Goal: Task Accomplishment & Management: Manage account settings

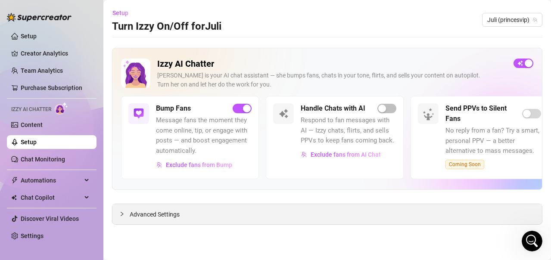
scroll to position [281, 0]
click at [533, 240] on icon "Open Intercom Messenger" at bounding box center [532, 241] width 14 height 14
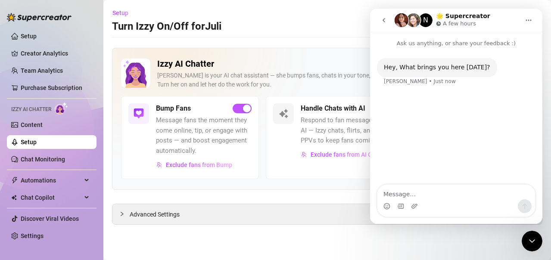
click at [427, 69] on div "Hey, What brings you here [DATE]?" at bounding box center [437, 67] width 106 height 9
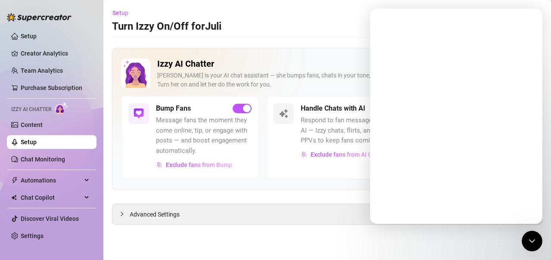
click at [441, 191] on div "Intercom messenger" at bounding box center [456, 116] width 172 height 215
click at [239, 41] on main "Setup Turn Izzy On/Off for Juli Juli (princesvip) Izzy AI Chatter [PERSON_NAME]…" at bounding box center [327, 130] width 448 height 260
click at [540, 246] on div "Close Intercom Messenger" at bounding box center [532, 241] width 21 height 21
drag, startPoint x: 538, startPoint y: 244, endPoint x: 601, endPoint y: 274, distance: 70.0
click at [538, 244] on div "Open Intercom Messenger" at bounding box center [532, 241] width 28 height 28
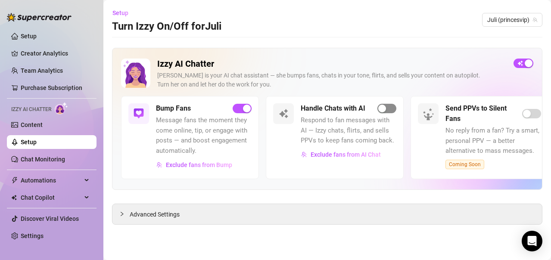
click at [390, 106] on span "button" at bounding box center [386, 108] width 19 height 9
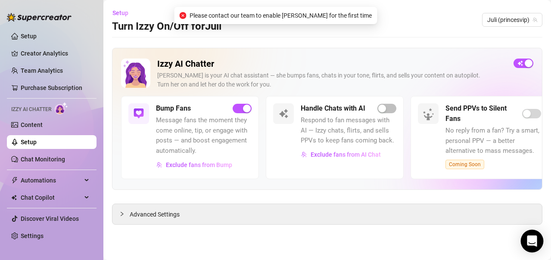
click at [531, 241] on icon "Open Intercom Messenger" at bounding box center [532, 241] width 10 height 11
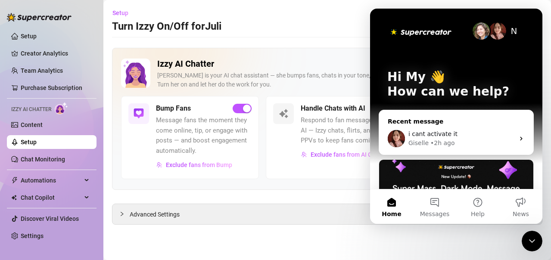
click at [450, 141] on div "• 2h ago" at bounding box center [442, 143] width 25 height 9
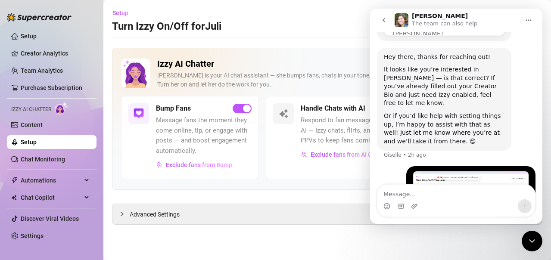
scroll to position [281, 0]
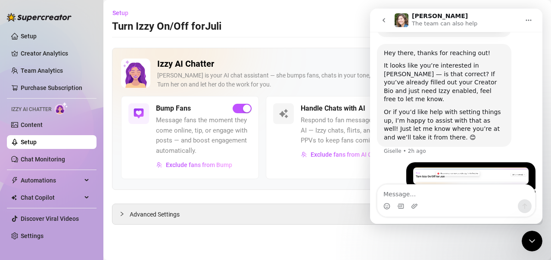
click at [383, 16] on button "go back" at bounding box center [384, 20] width 16 height 16
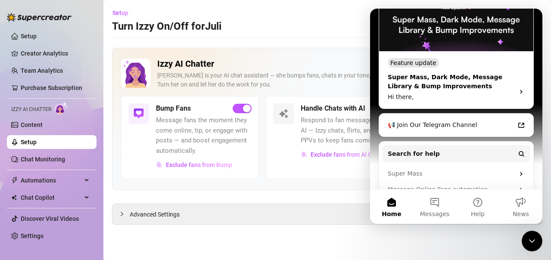
scroll to position [2, 0]
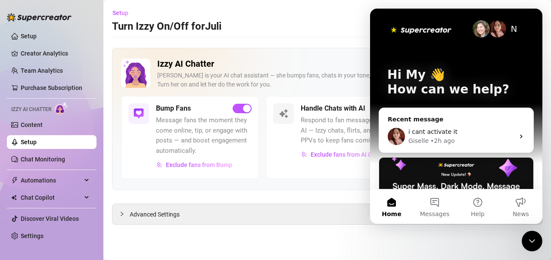
click at [309, 25] on div "Setup Turn Izzy On/Off for Juli Juli (princesvip)" at bounding box center [327, 20] width 430 height 28
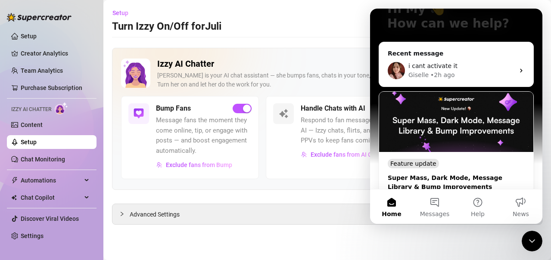
scroll to position [88, 0]
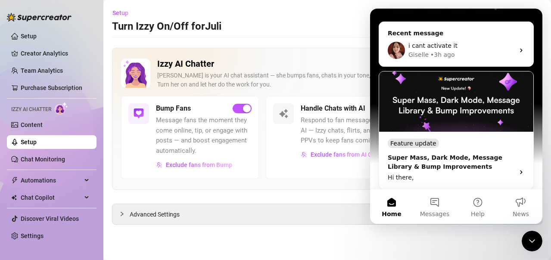
click at [332, 12] on div "Setup Turn Izzy On/Off for Juli Juli (princesvip)" at bounding box center [327, 20] width 430 height 28
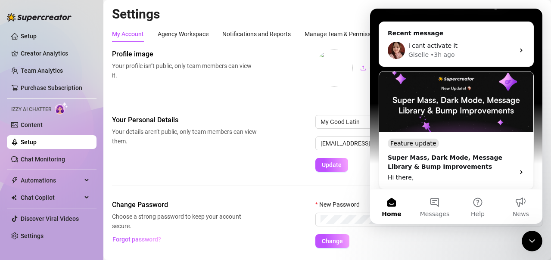
click at [532, 240] on icon "Close Intercom Messenger" at bounding box center [532, 241] width 10 height 10
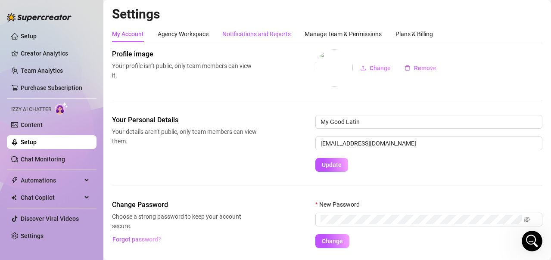
click at [281, 31] on div "Notifications and Reports" at bounding box center [256, 33] width 69 height 9
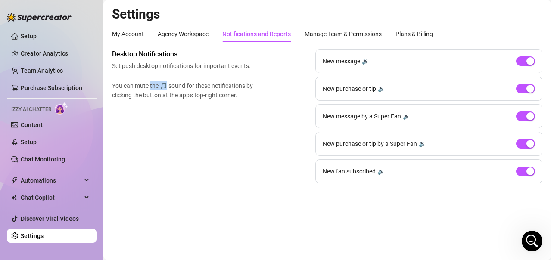
drag, startPoint x: 150, startPoint y: 86, endPoint x: 167, endPoint y: 83, distance: 17.6
click at [167, 83] on span "You can mute the 🎵 sound for these notifications by clicking the button at the …" at bounding box center [184, 90] width 145 height 19
click at [204, 93] on span "You can mute the 🎵 sound for these notifications by clicking the button at the …" at bounding box center [184, 90] width 145 height 19
click at [527, 173] on div "button" at bounding box center [531, 172] width 8 height 8
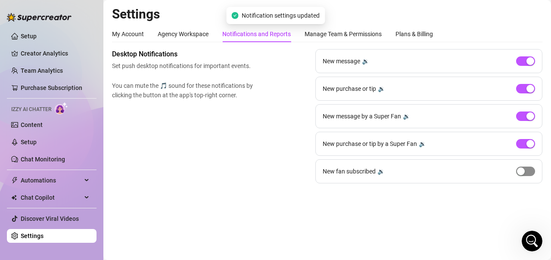
click at [527, 173] on span "button" at bounding box center [525, 171] width 19 height 9
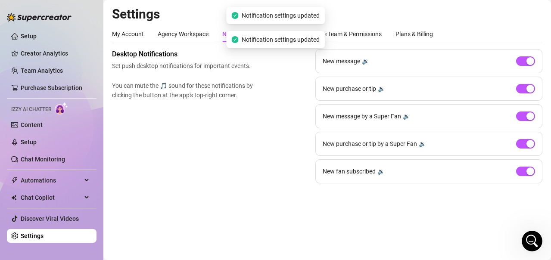
click at [380, 173] on div "🔉" at bounding box center [380, 171] width 7 height 9
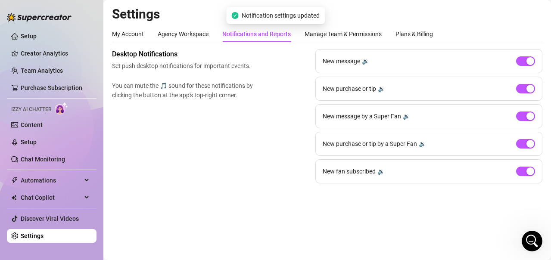
click at [380, 171] on div "🔉" at bounding box center [380, 171] width 7 height 9
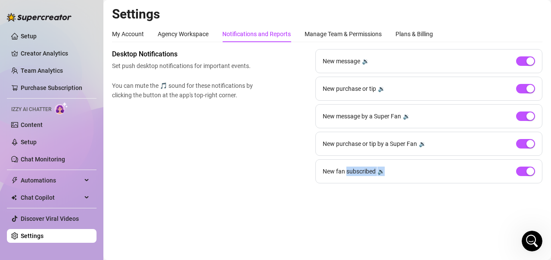
click at [380, 171] on div "🔉" at bounding box center [380, 171] width 7 height 9
click at [422, 143] on div "🔉" at bounding box center [422, 143] width 7 height 9
click at [343, 33] on div "Manage Team & Permissions" at bounding box center [343, 33] width 77 height 9
